Goal: Transaction & Acquisition: Purchase product/service

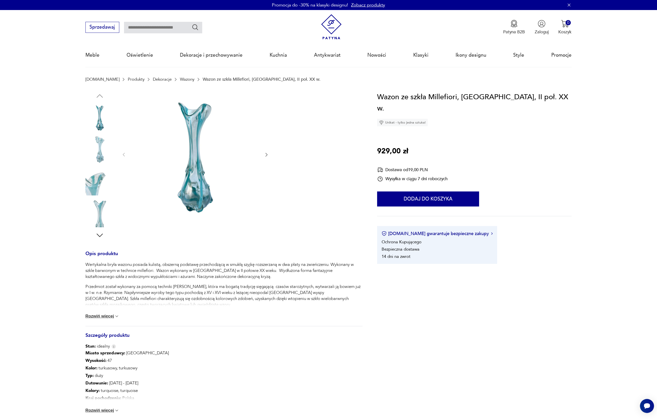
click at [265, 154] on icon "button" at bounding box center [266, 154] width 5 height 5
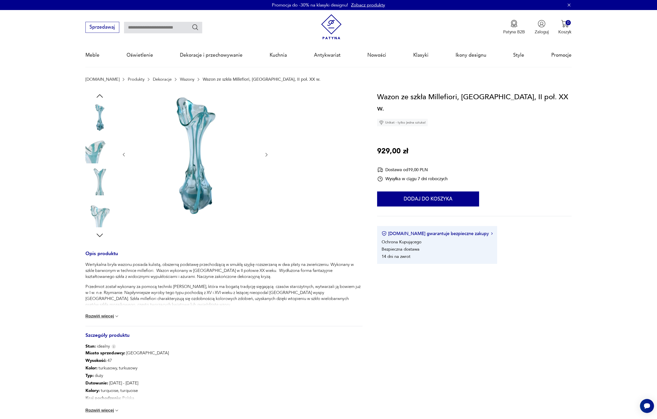
click at [265, 154] on icon "button" at bounding box center [266, 154] width 5 height 5
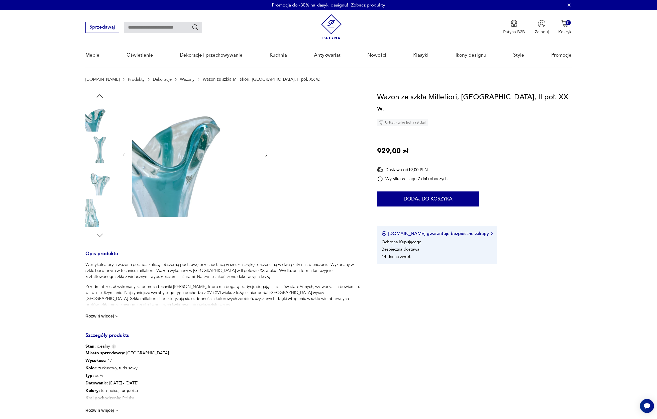
click at [265, 154] on icon "button" at bounding box center [266, 154] width 5 height 5
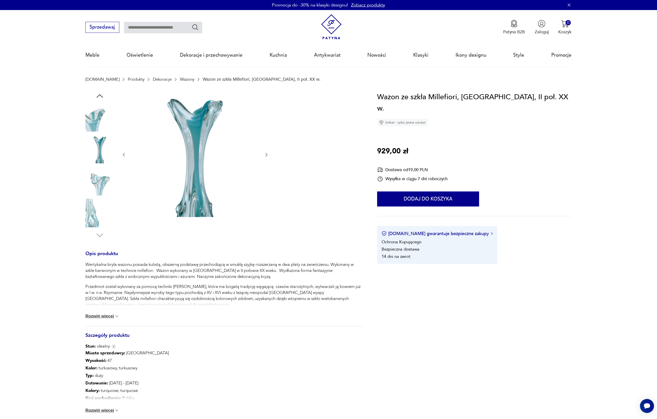
click at [265, 154] on icon "button" at bounding box center [266, 154] width 5 height 5
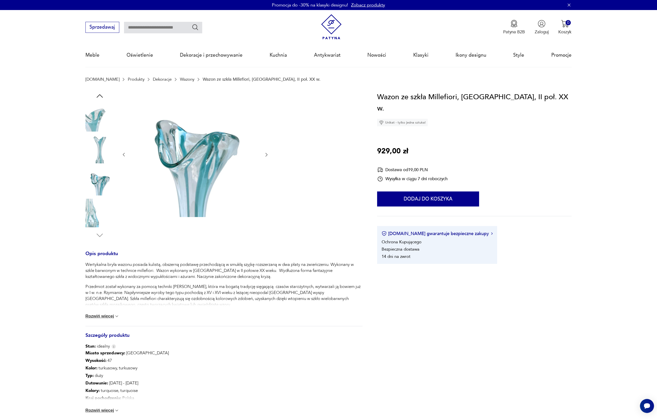
click at [265, 154] on icon "button" at bounding box center [266, 154] width 5 height 5
